Goal: Task Accomplishment & Management: Manage account settings

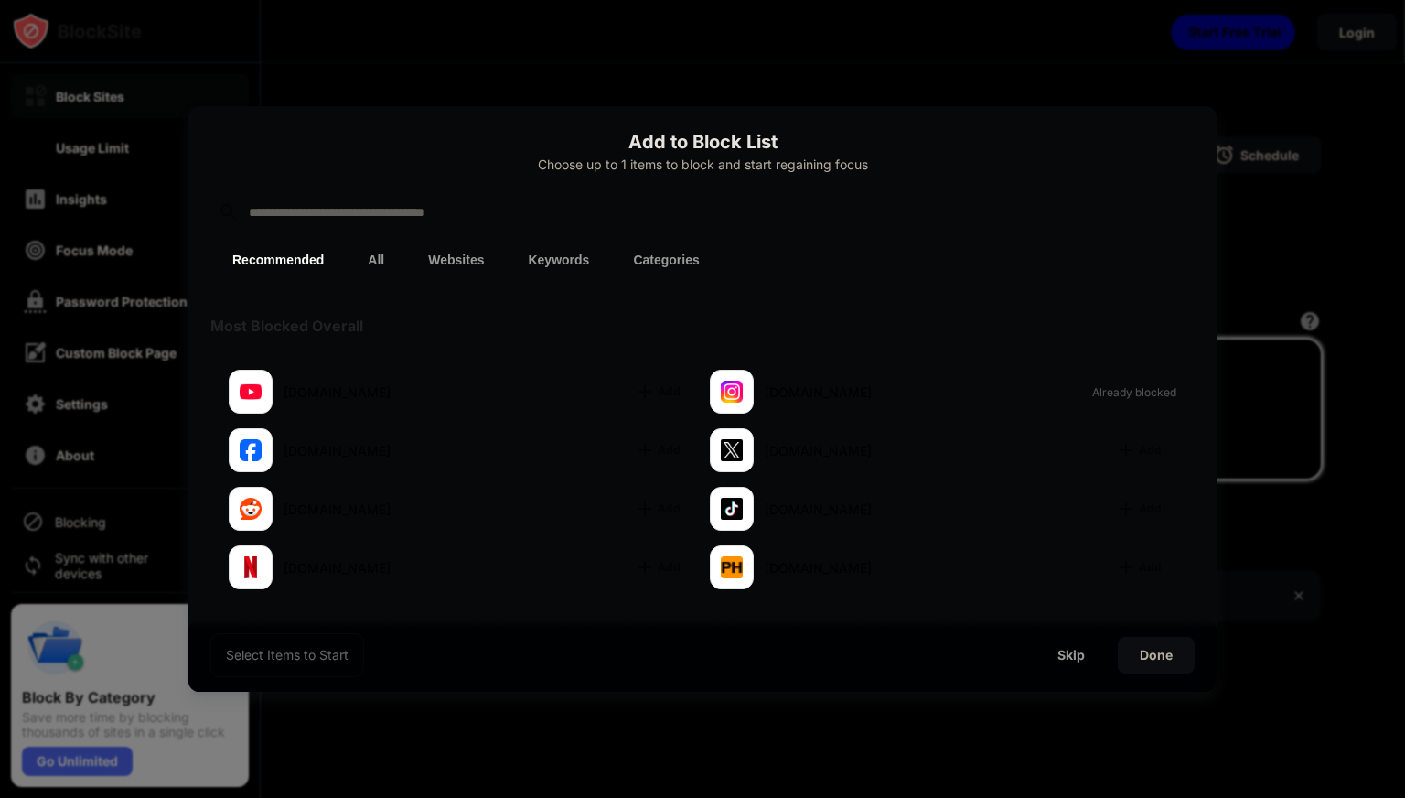
click at [980, 83] on div at bounding box center [702, 399] width 1405 height 798
click at [641, 383] on img at bounding box center [645, 391] width 18 height 18
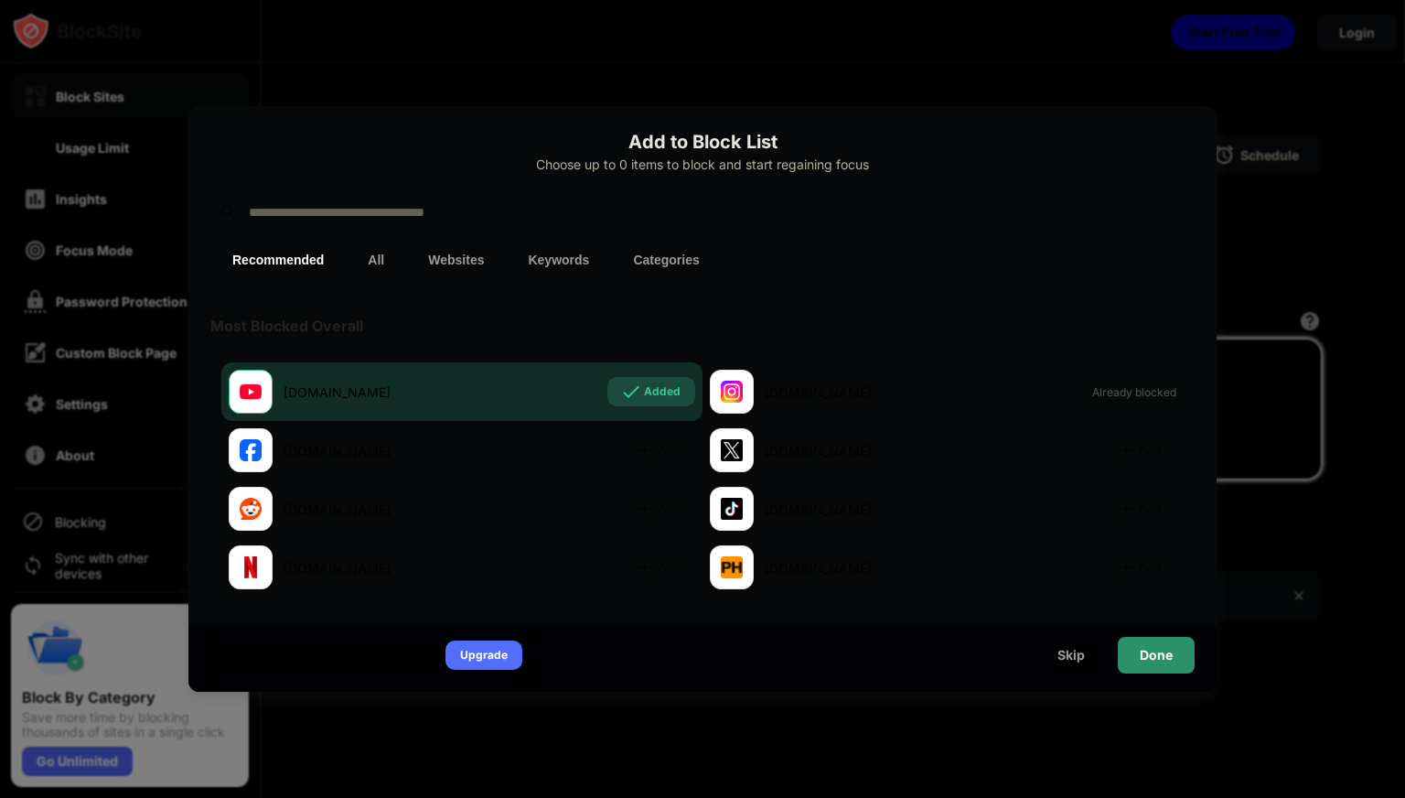
click at [1132, 654] on div "Done" at bounding box center [1156, 655] width 77 height 37
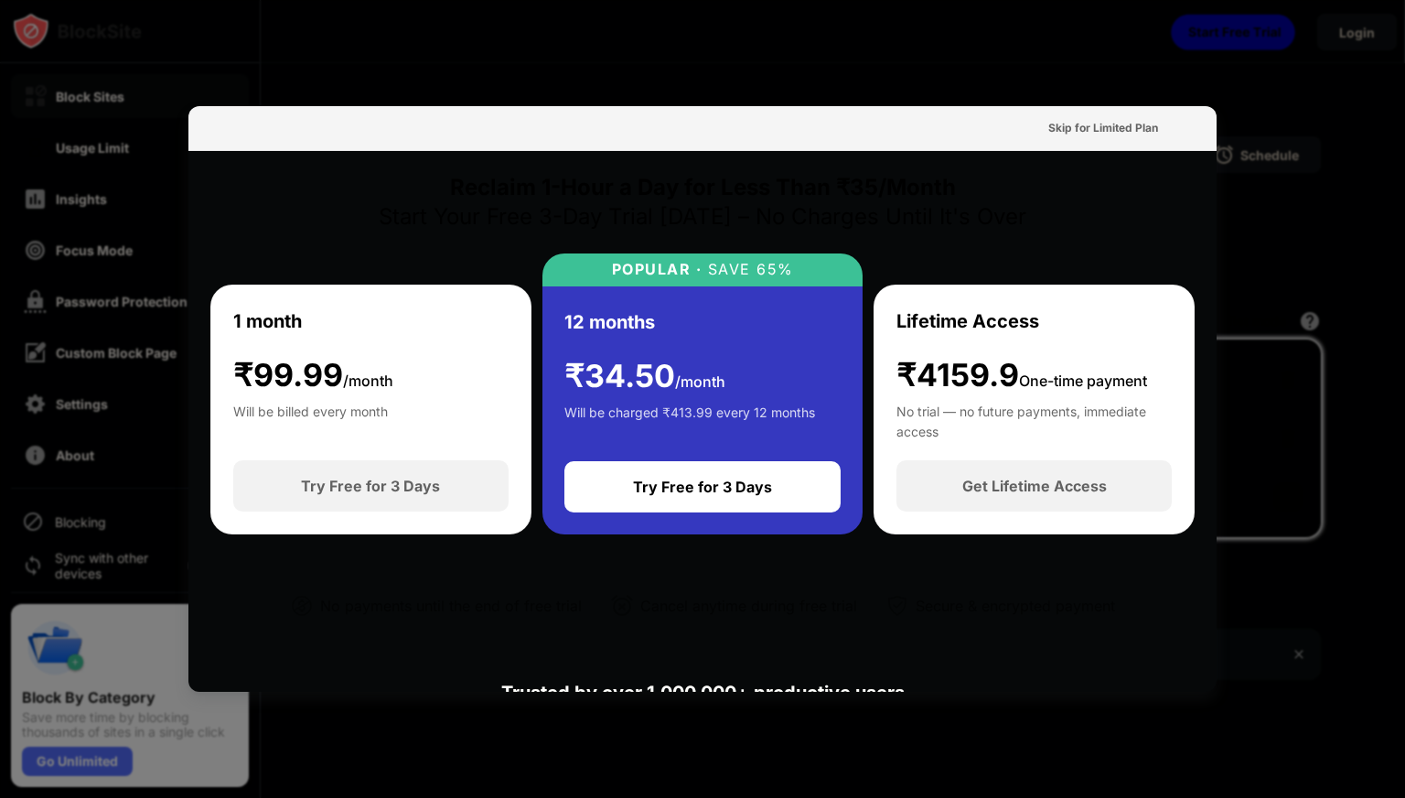
click at [1177, 57] on div at bounding box center [702, 399] width 1405 height 798
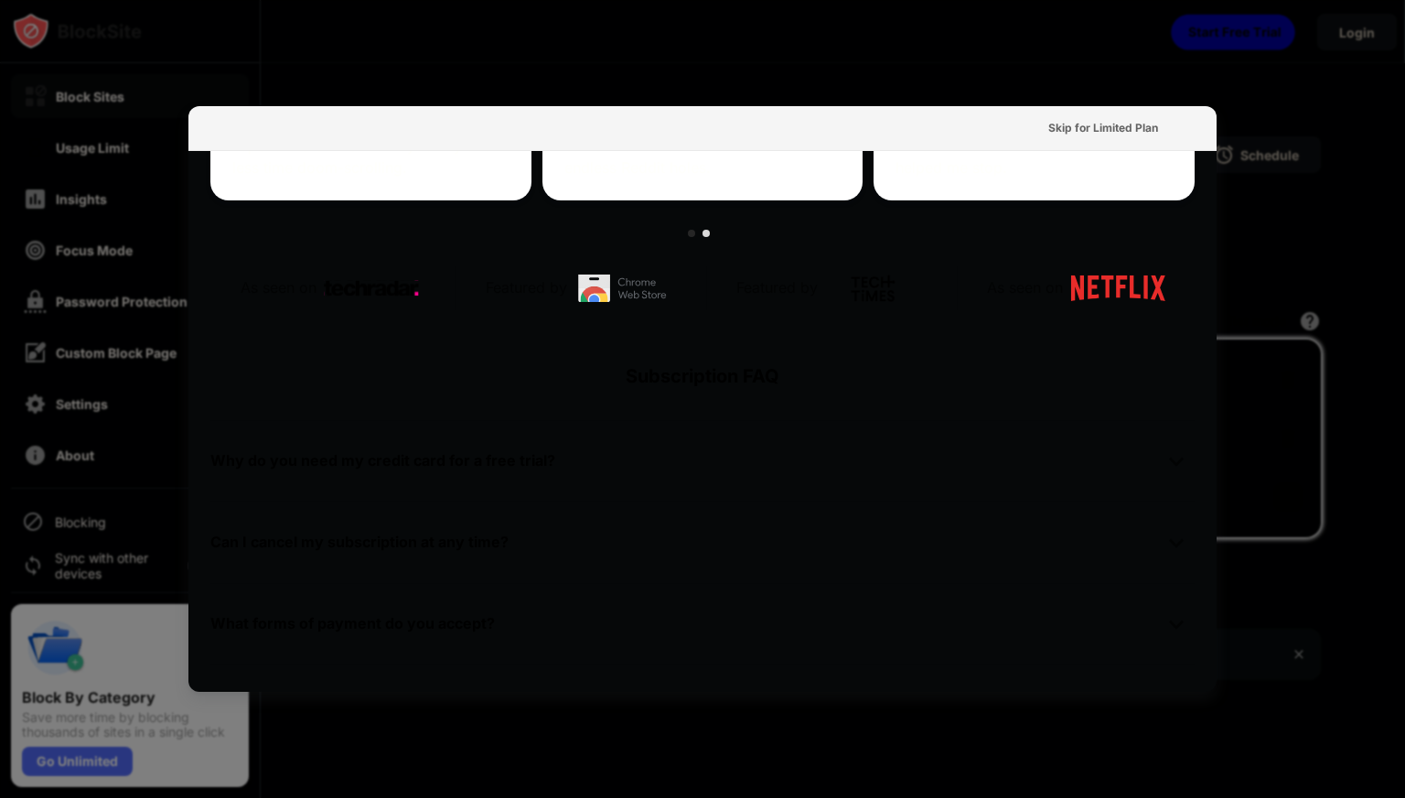
scroll to position [897, 0]
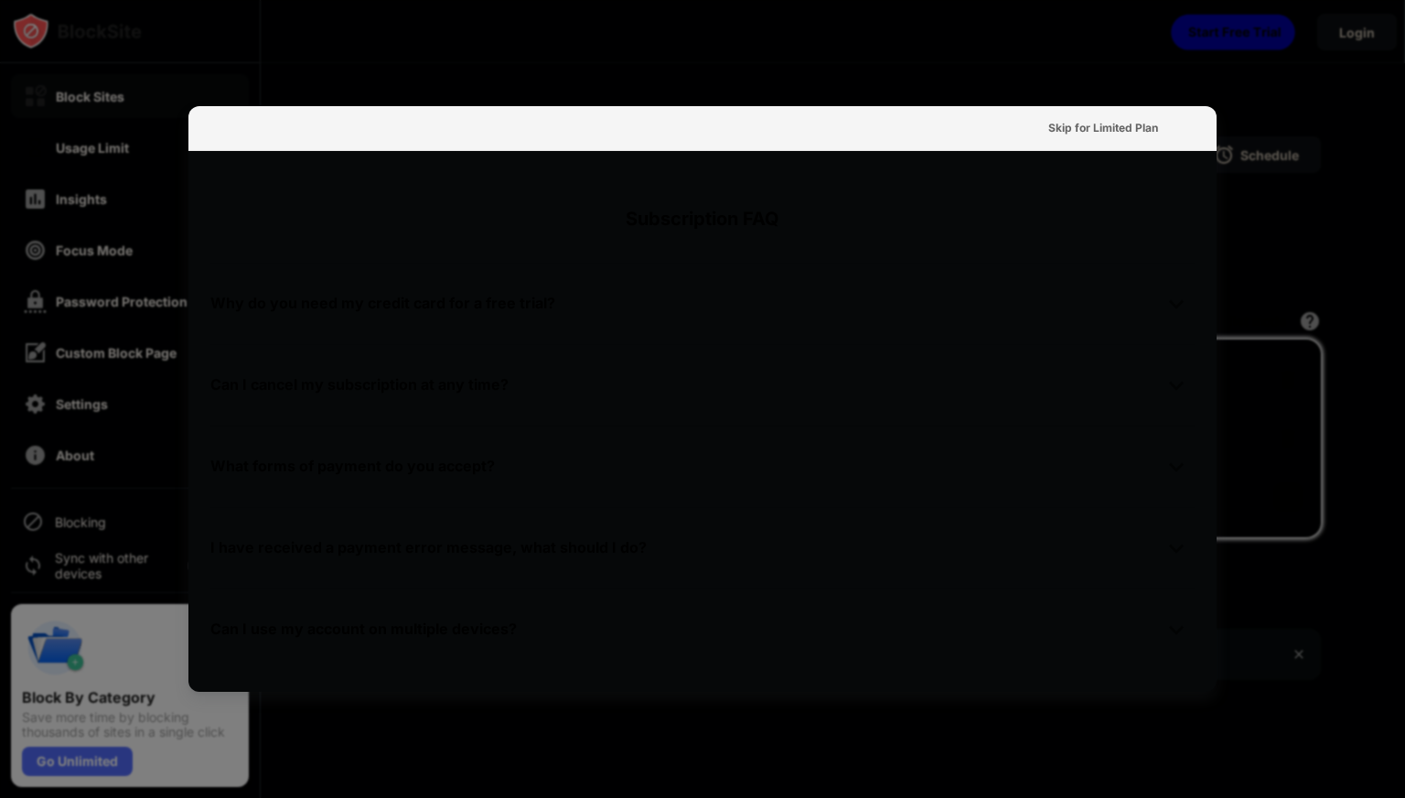
click at [1257, 125] on div at bounding box center [702, 399] width 1405 height 798
click at [85, 129] on div at bounding box center [702, 399] width 1405 height 798
click at [141, 271] on div at bounding box center [702, 399] width 1405 height 798
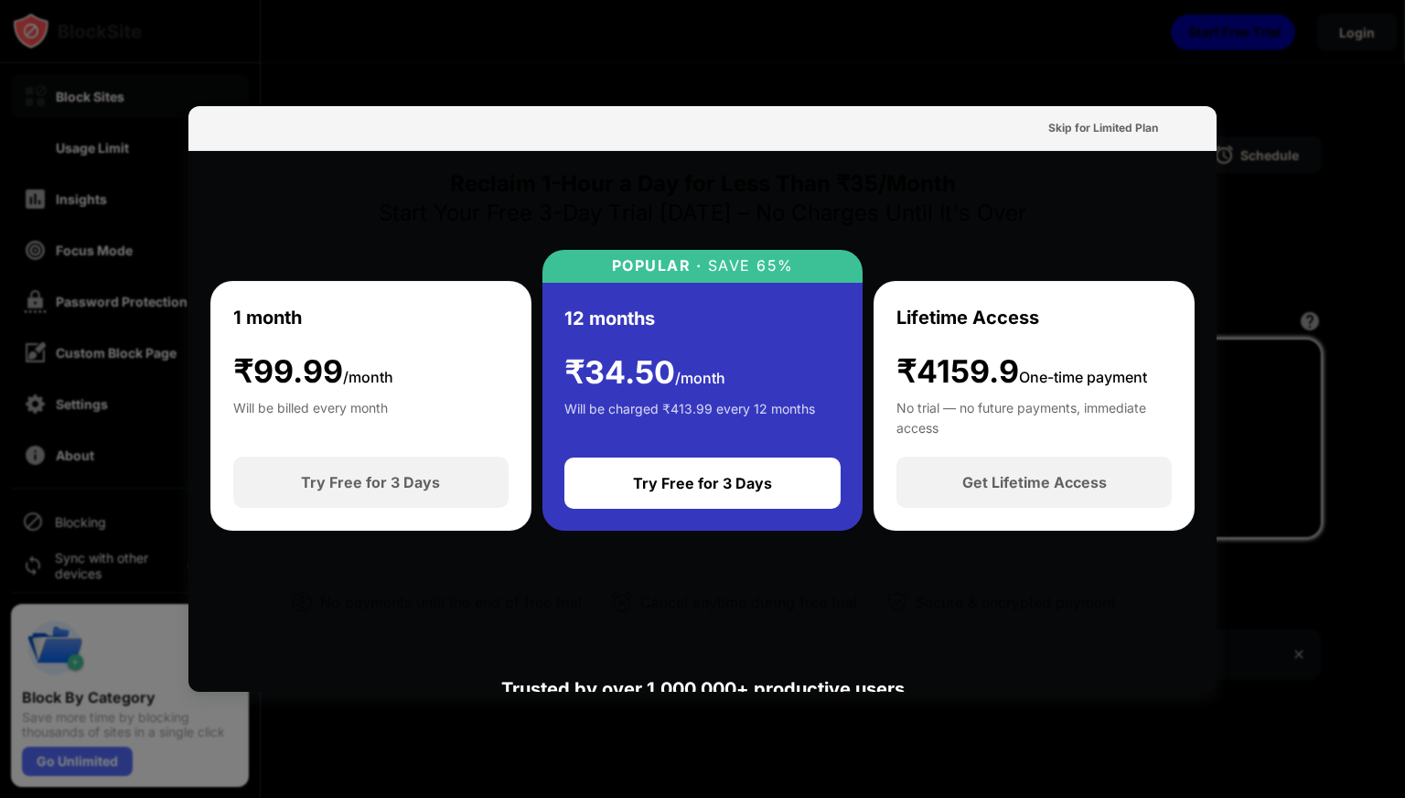
scroll to position [0, 0]
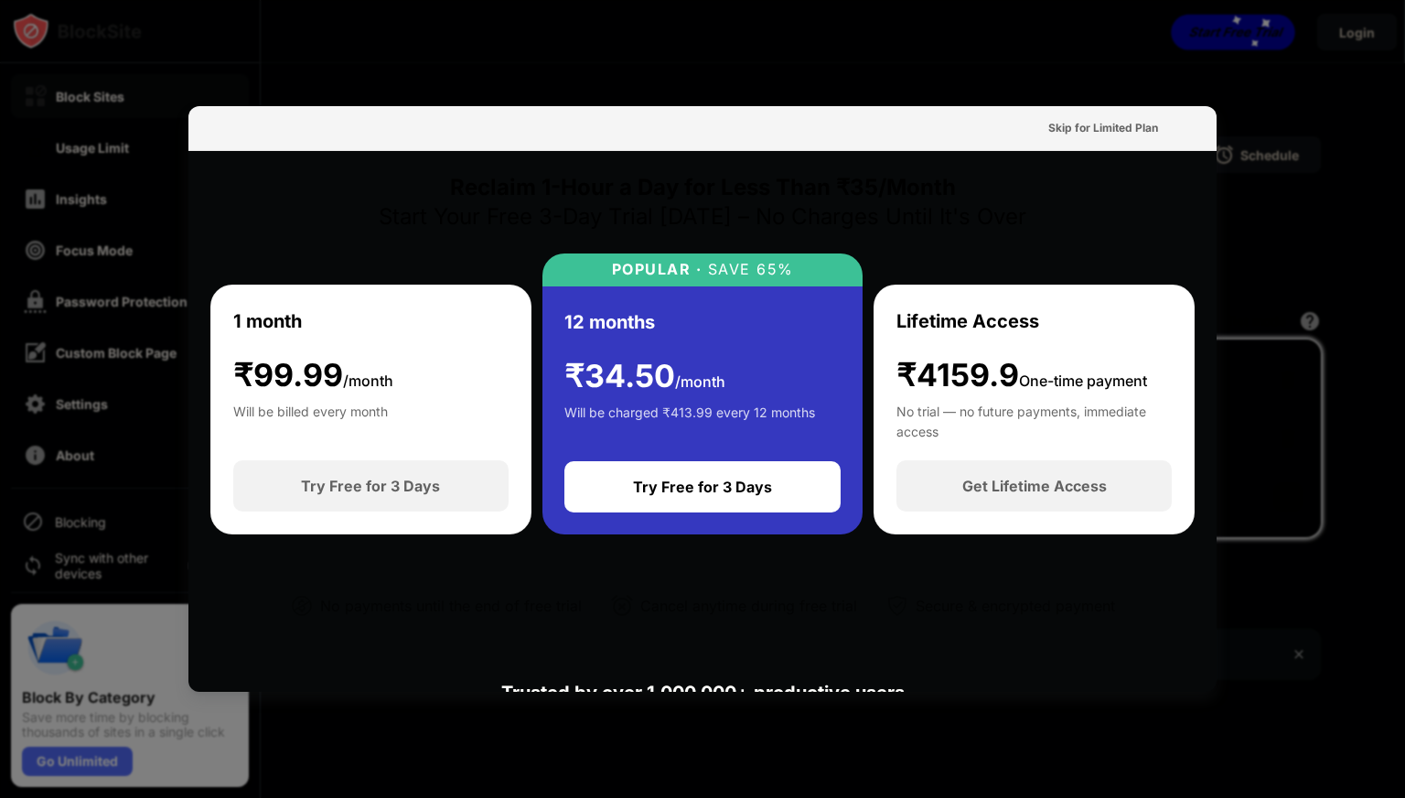
click at [429, 389] on div "1 month ₹ 99.99 /month Will be billed every month" at bounding box center [370, 372] width 275 height 131
click at [974, 489] on div "Get Lifetime Access" at bounding box center [1034, 486] width 145 height 18
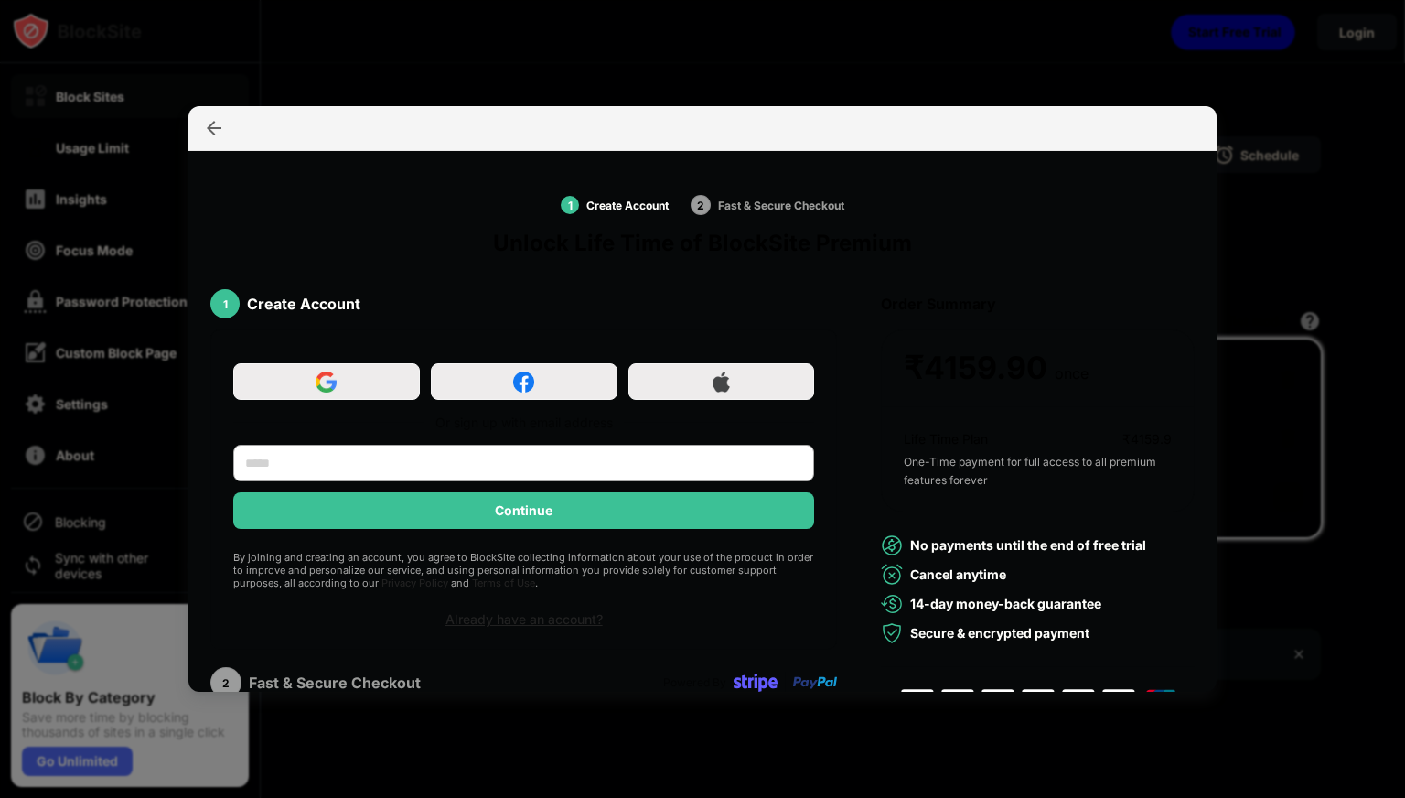
click at [1284, 75] on div at bounding box center [702, 399] width 1405 height 798
click at [209, 124] on img at bounding box center [214, 128] width 18 height 18
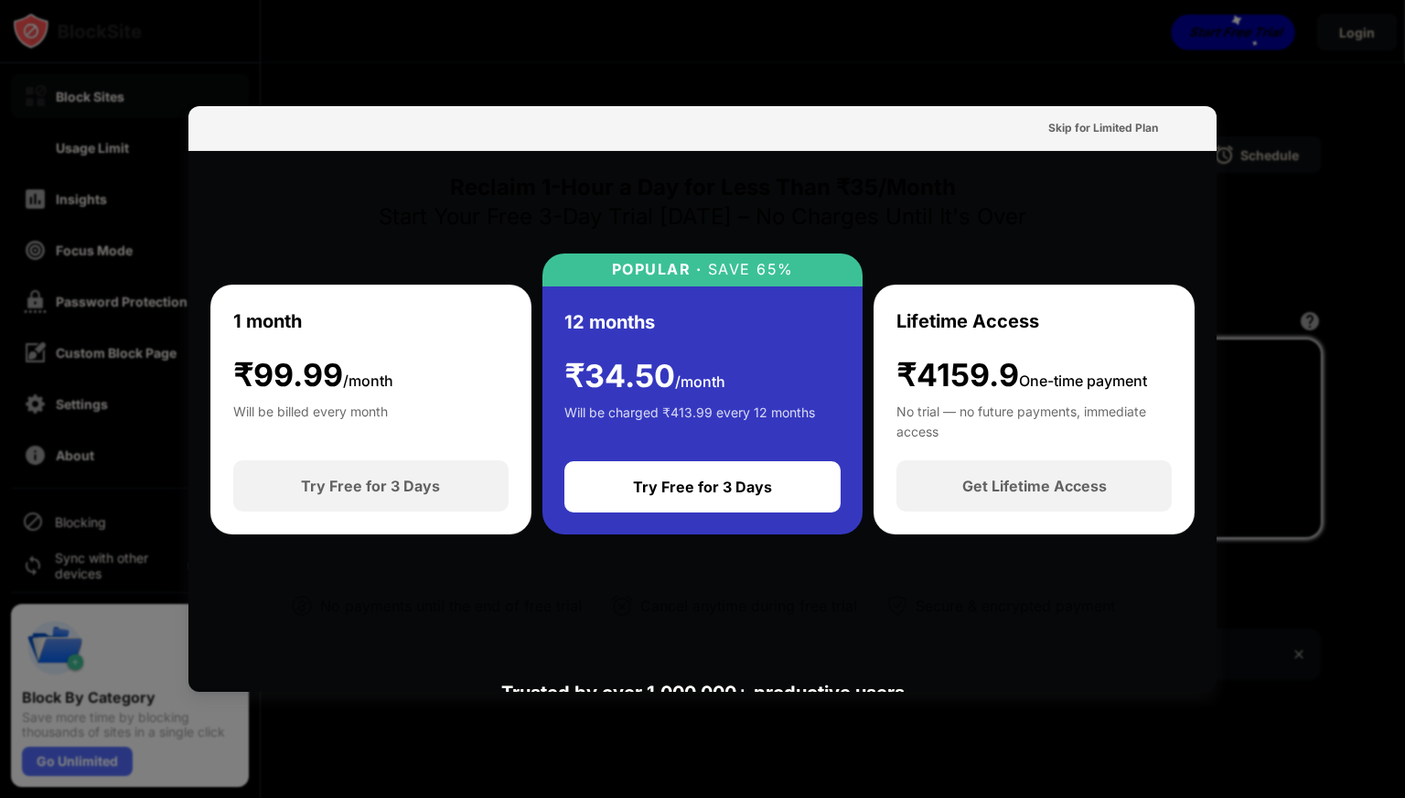
click at [209, 124] on div "Skip for Limited Plan" at bounding box center [702, 128] width 1028 height 45
click at [1131, 120] on div "Skip for Limited Plan" at bounding box center [1103, 128] width 110 height 18
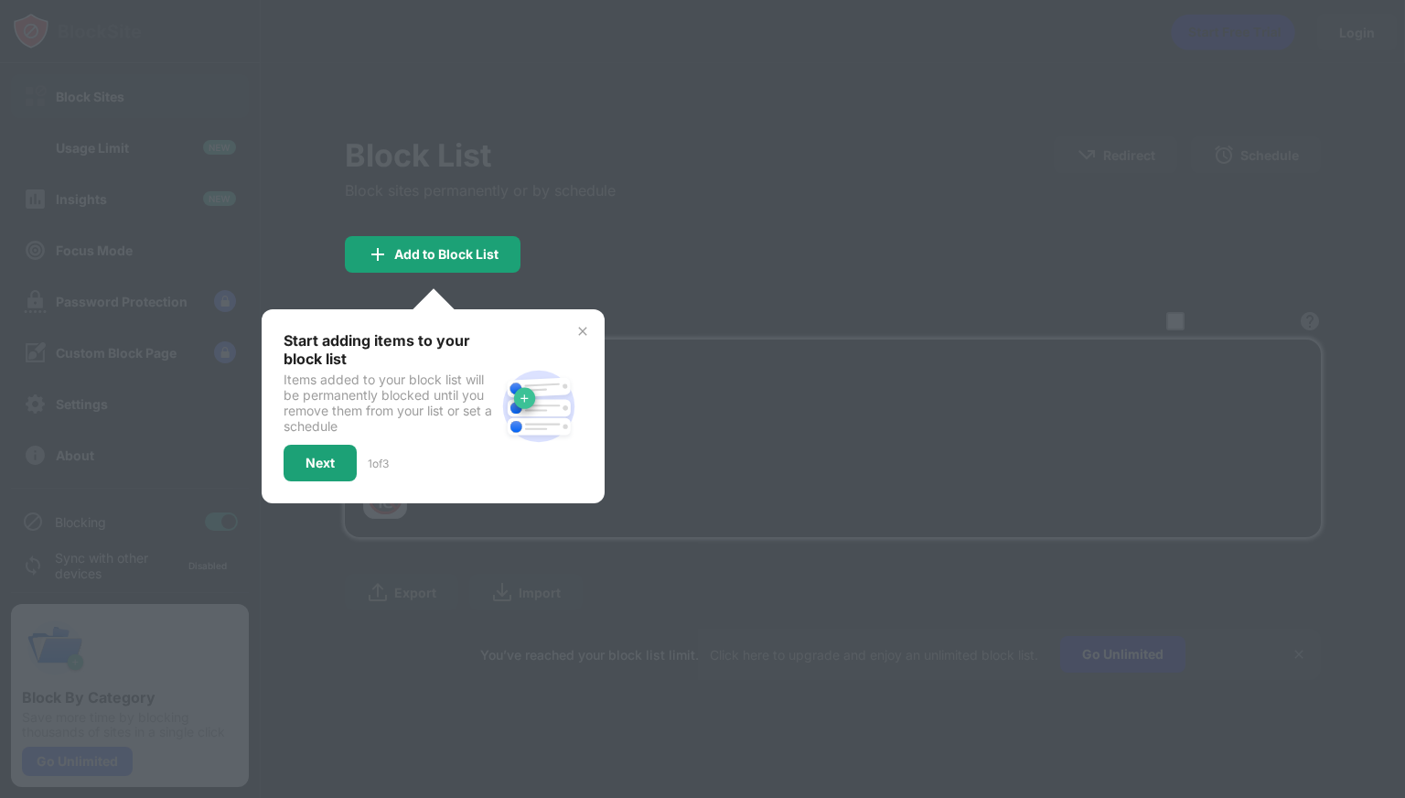
click at [586, 327] on img at bounding box center [582, 331] width 15 height 15
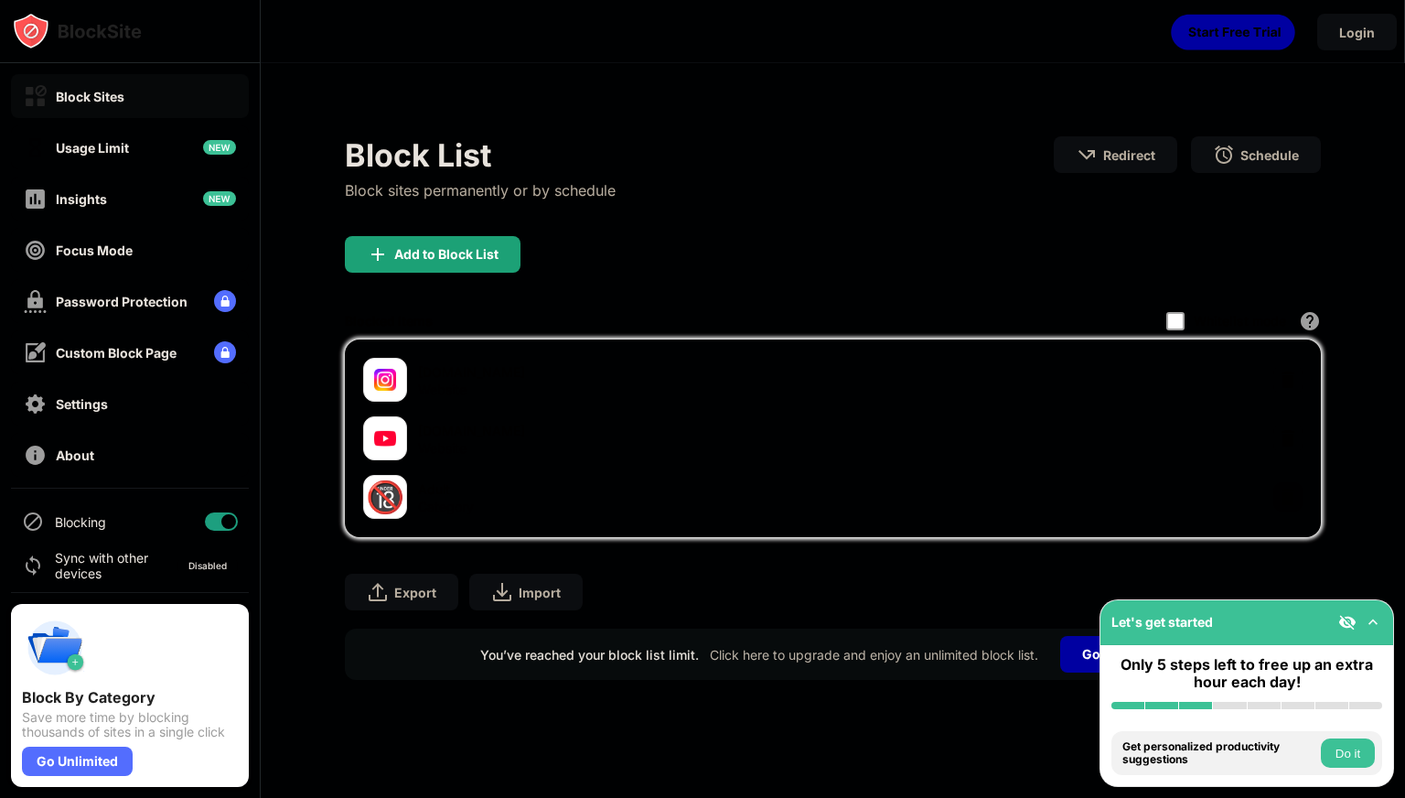
click at [1337, 747] on button "Do it" at bounding box center [1348, 752] width 54 height 29
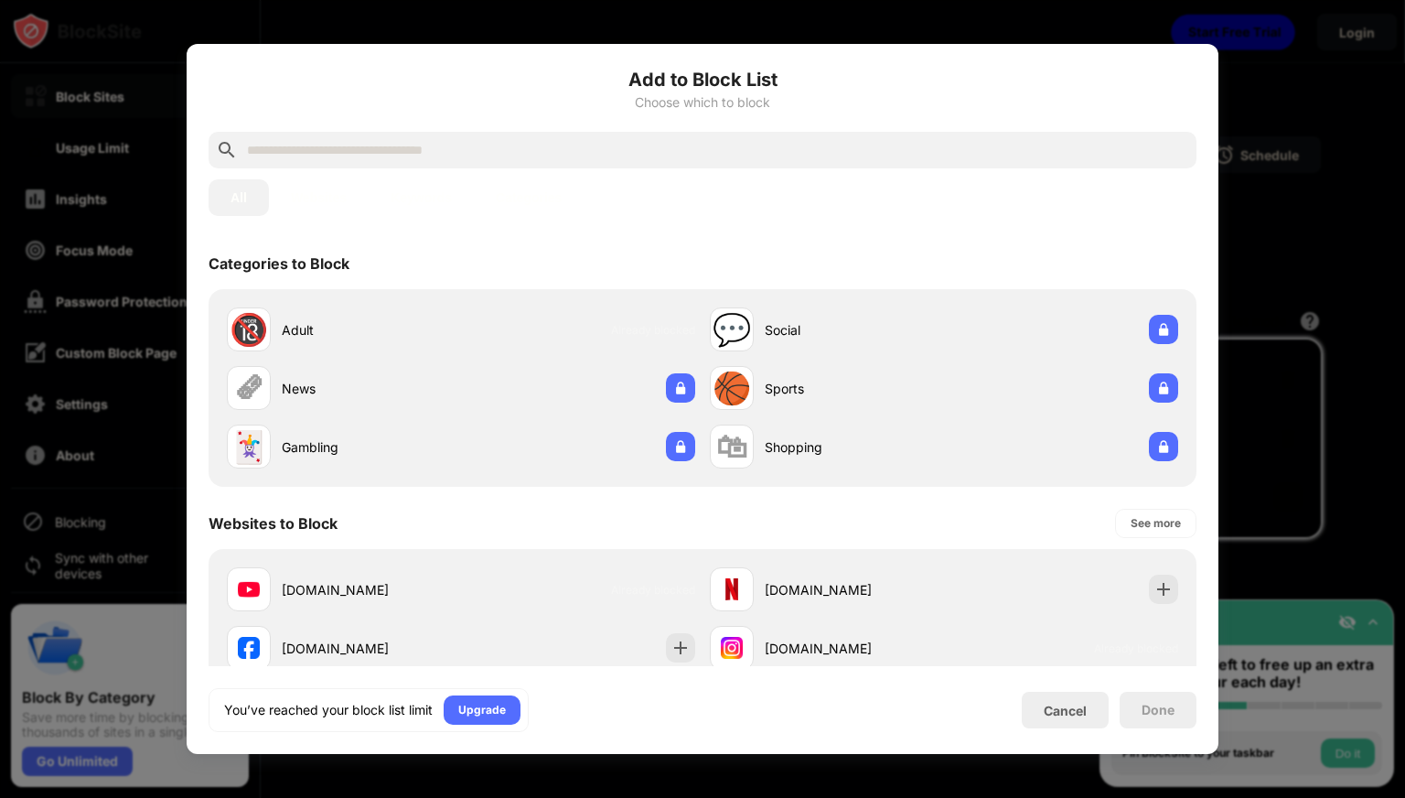
click at [341, 185] on button "Websites" at bounding box center [319, 197] width 100 height 37
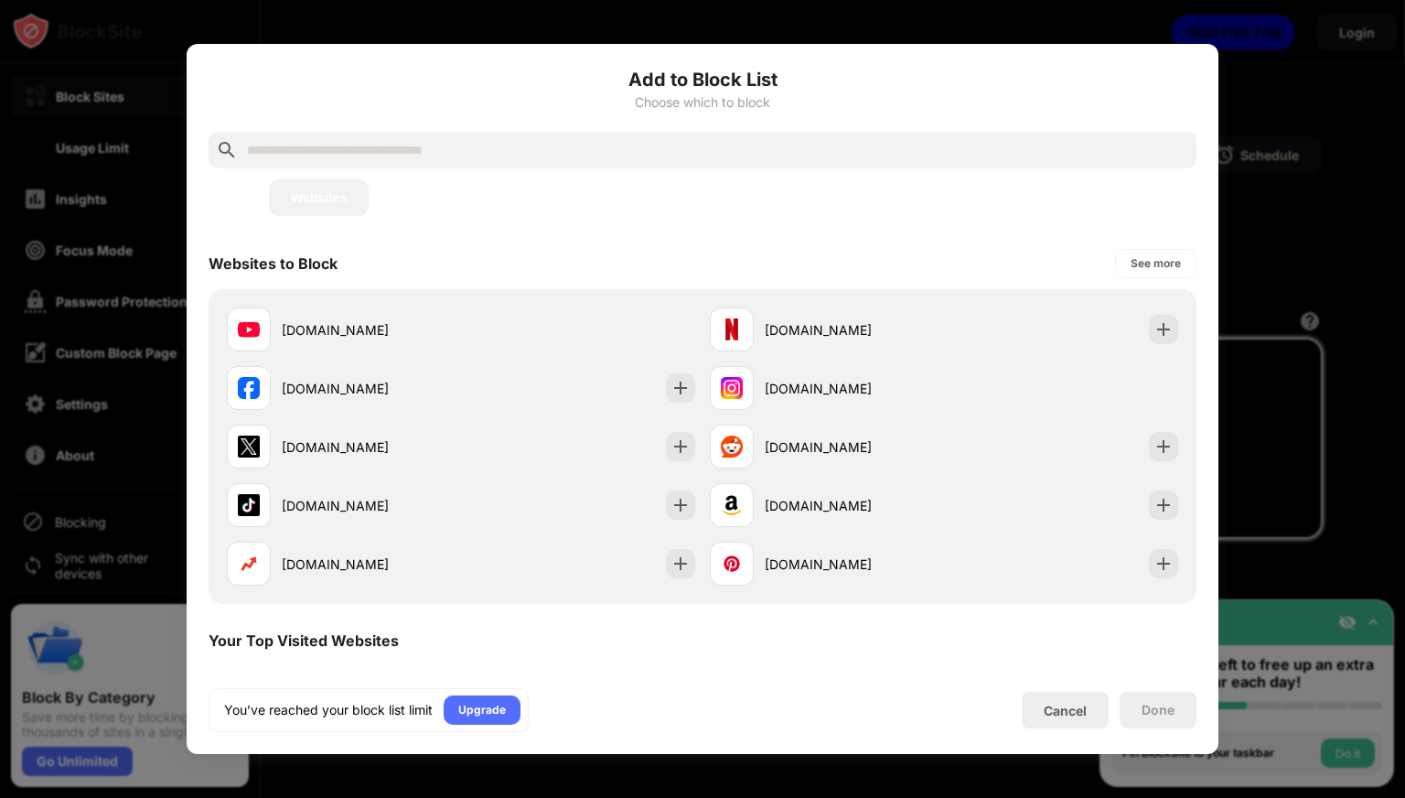
click at [1182, 702] on div "Done" at bounding box center [1158, 710] width 77 height 37
click at [1176, 710] on div "Done" at bounding box center [1158, 710] width 77 height 37
click at [1155, 730] on div "You’ve reached your block list limit Upgrade Cancel Done" at bounding box center [703, 710] width 988 height 44
click at [1153, 711] on div "Done" at bounding box center [1158, 710] width 33 height 15
click at [410, 195] on button "Keywords" at bounding box center [421, 197] width 105 height 37
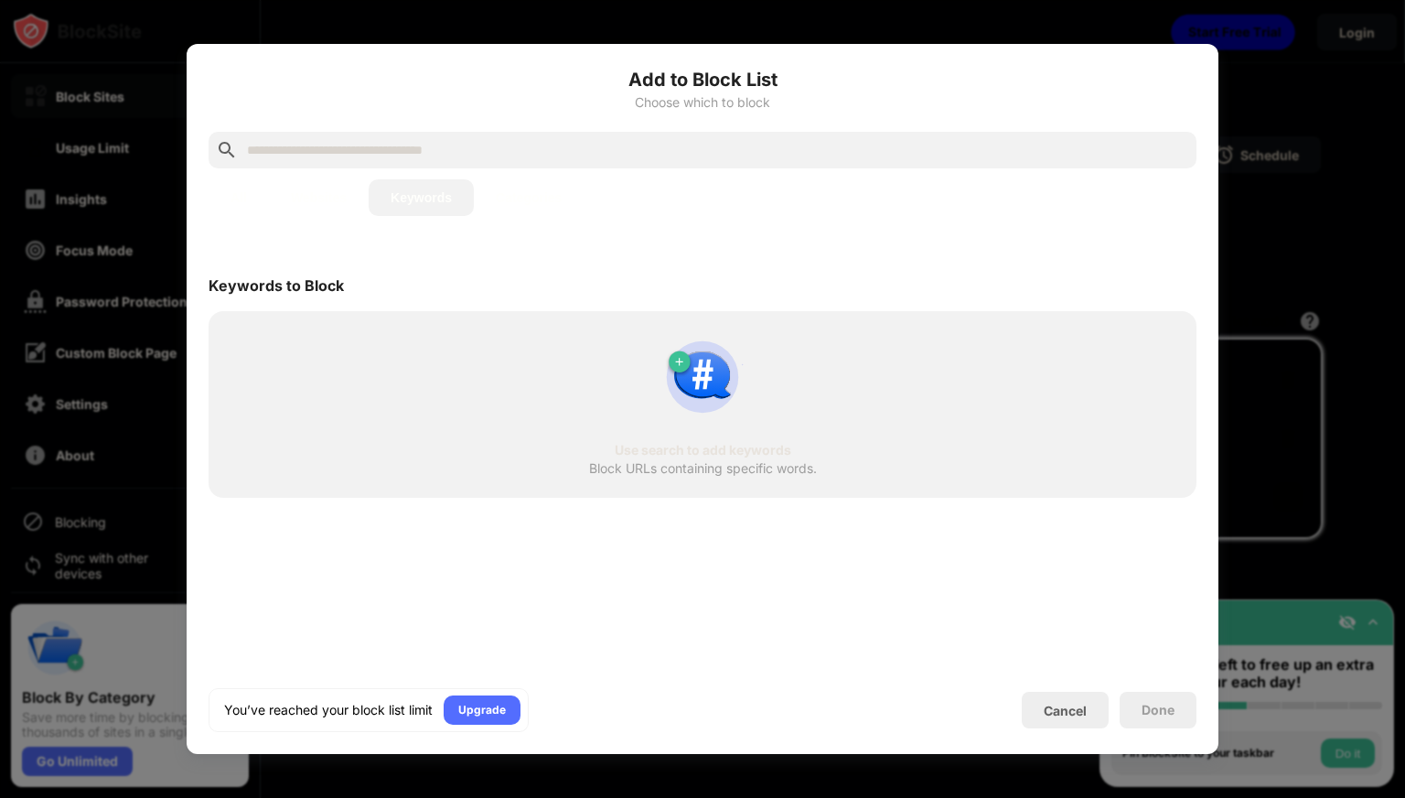
click at [257, 192] on button "All" at bounding box center [239, 197] width 60 height 37
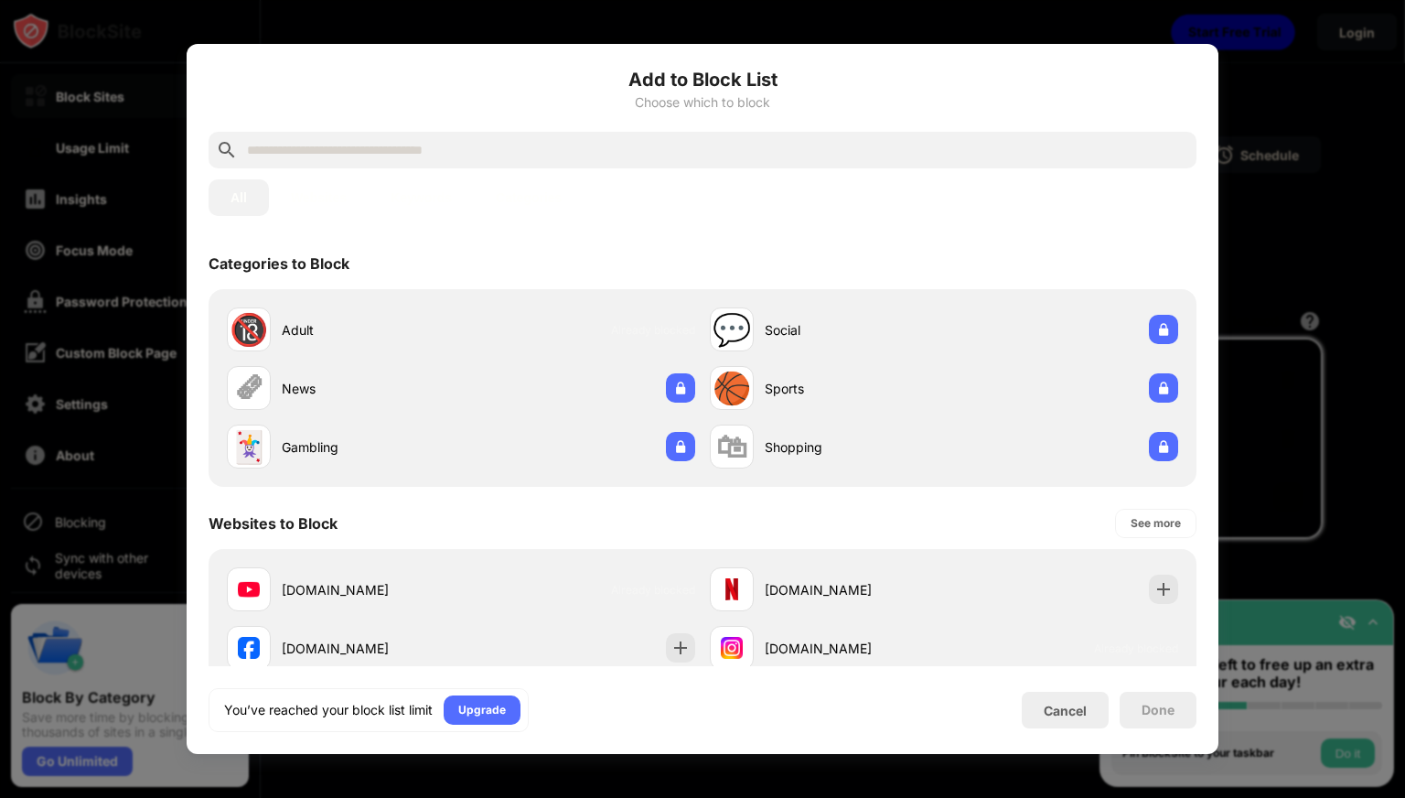
click at [1355, 590] on div at bounding box center [702, 399] width 1405 height 798
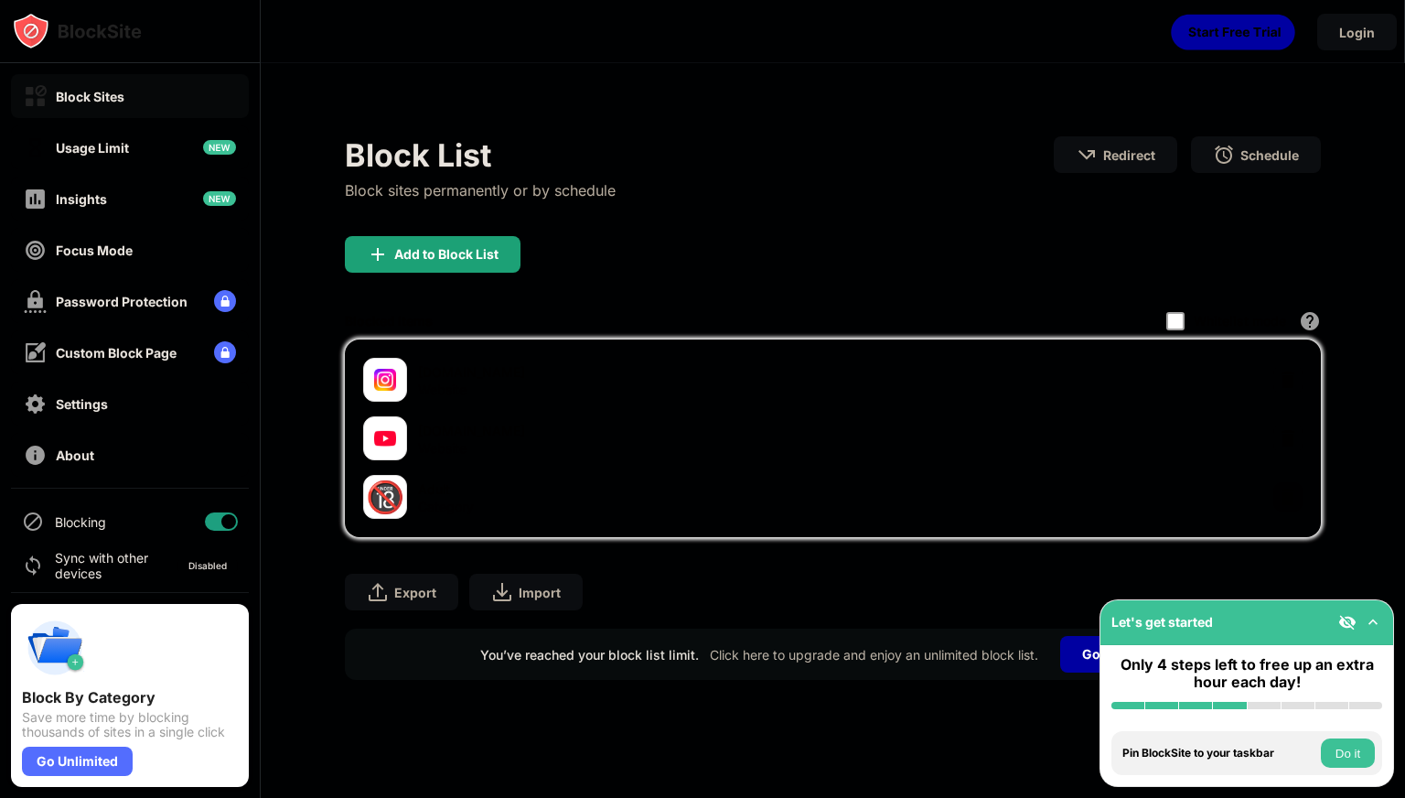
click at [1186, 312] on div "Whitelist mode Block all websites except for those in your whitelist. Whitelist…" at bounding box center [1243, 321] width 155 height 38
